Goal: Task Accomplishment & Management: Manage account settings

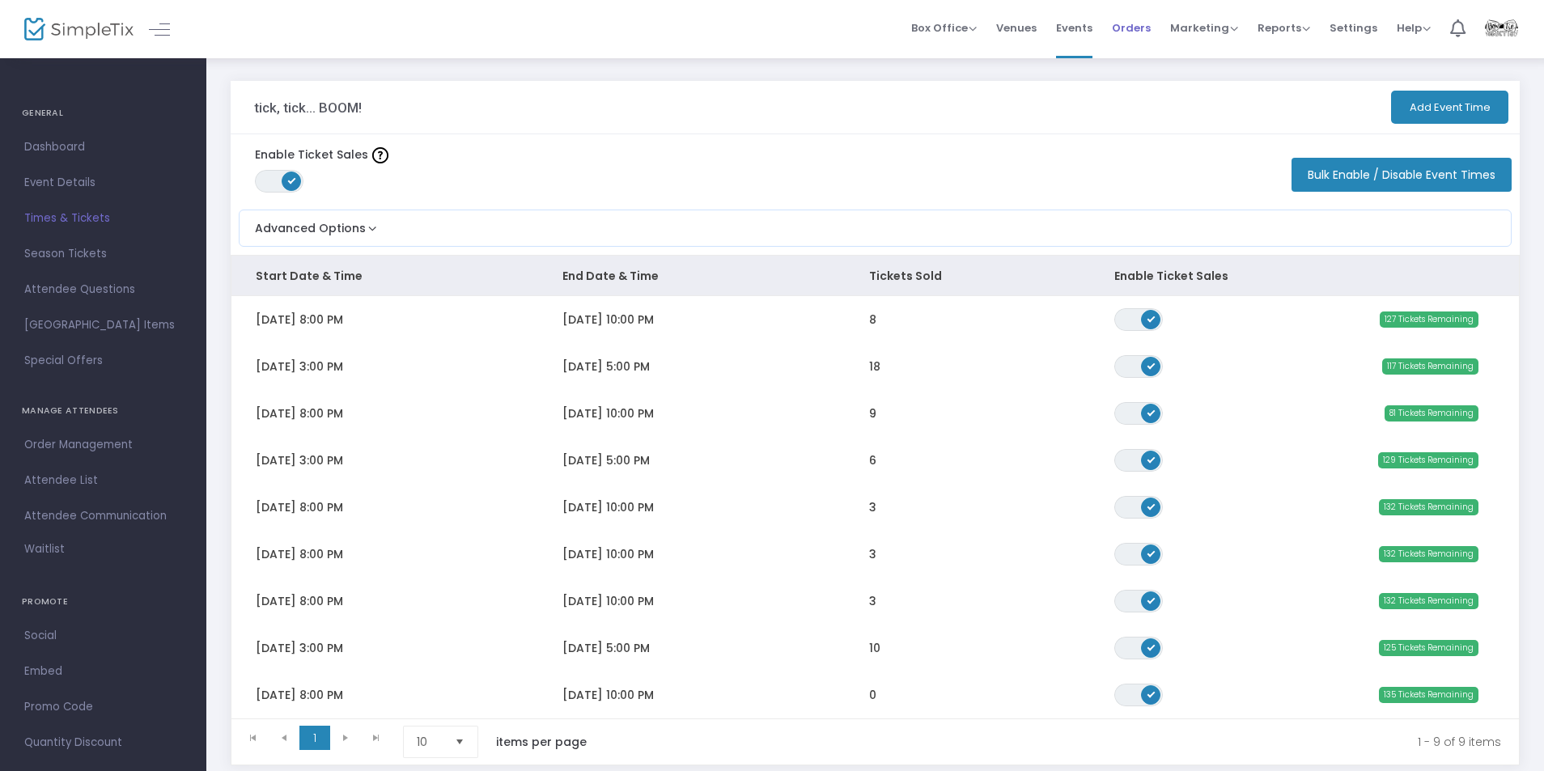
click at [1122, 26] on span "Orders" at bounding box center [1131, 27] width 39 height 41
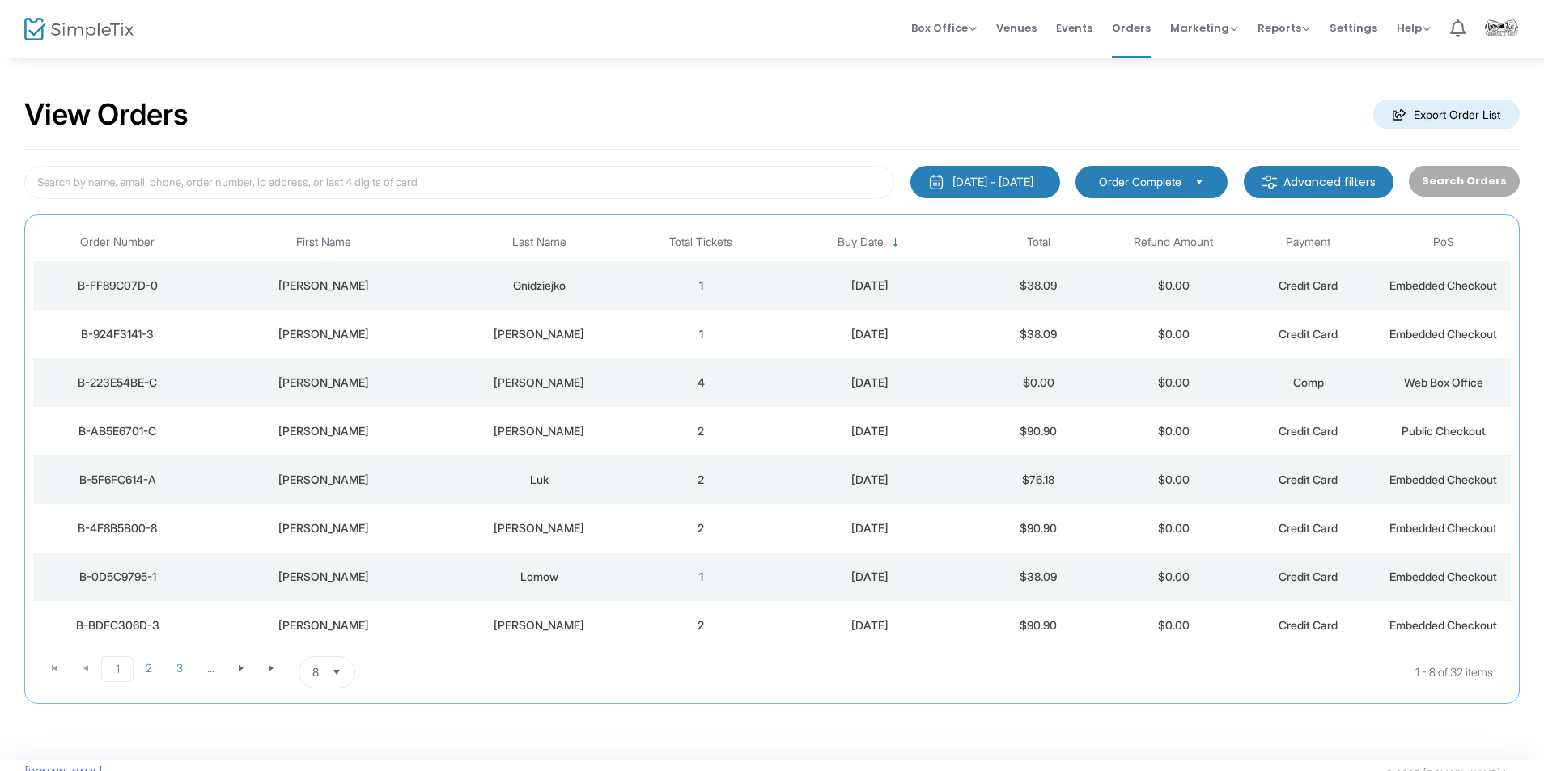
click at [751, 21] on div "Box Office Sell Tickets Bookings Sell Season Pass Venues Memberships Events Ord…" at bounding box center [875, 29] width 1338 height 58
click at [598, 60] on div "View Orders Export Order List [DATE] - [DATE] Last 30 Days [DATE] [DATE] This w…" at bounding box center [772, 409] width 1544 height 704
click at [79, 34] on img at bounding box center [78, 29] width 109 height 23
